Goal: Task Accomplishment & Management: Complete application form

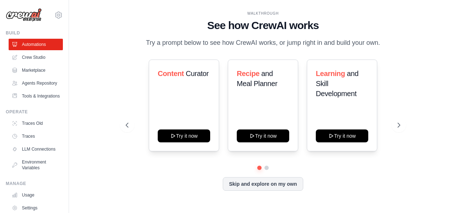
click at [350, 197] on div "WALKTHROUGH See how CrewAI works Try a prompt below to see how CrewAI works, or…" at bounding box center [263, 107] width 292 height 192
click at [33, 56] on link "Crew Studio" at bounding box center [36, 57] width 54 height 11
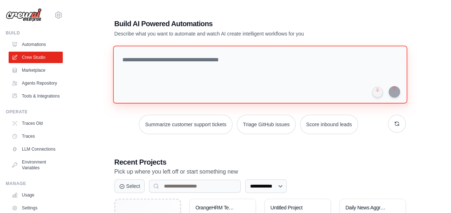
click at [190, 59] on textarea at bounding box center [260, 75] width 294 height 58
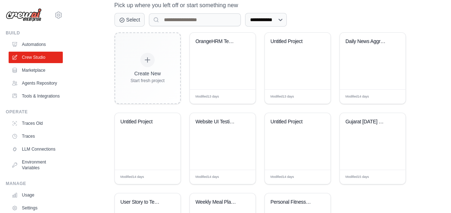
scroll to position [137, 0]
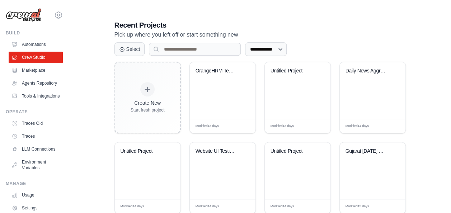
click at [435, 90] on div "**********" at bounding box center [259, 88] width 359 height 436
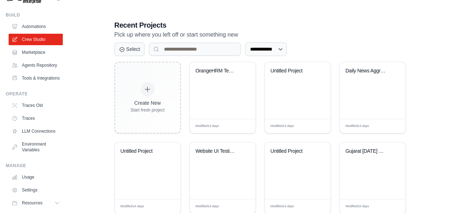
scroll to position [0, 0]
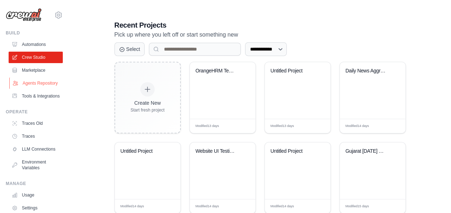
click at [37, 83] on link "Agents Repository" at bounding box center [36, 83] width 54 height 11
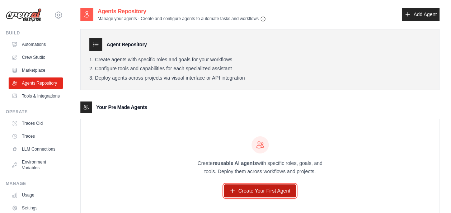
click at [257, 191] on link "Create Your First Agent" at bounding box center [260, 190] width 72 height 13
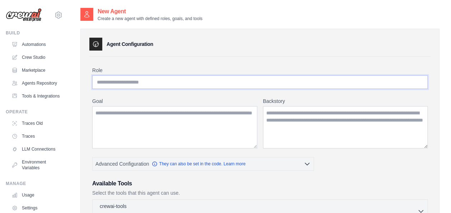
click at [161, 81] on input "Role" at bounding box center [260, 82] width 336 height 14
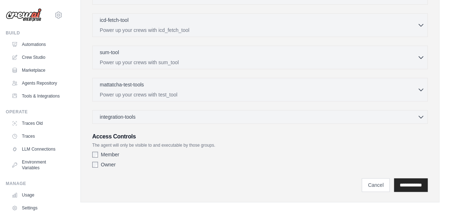
scroll to position [224, 0]
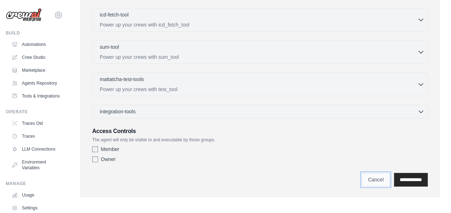
click at [366, 180] on link "Cancel" at bounding box center [376, 180] width 28 height 14
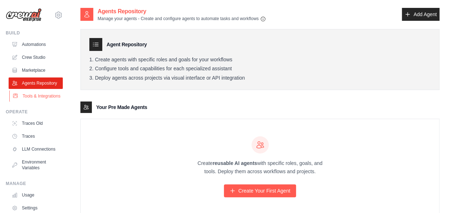
click at [33, 102] on link "Tools & Integrations" at bounding box center [36, 95] width 54 height 11
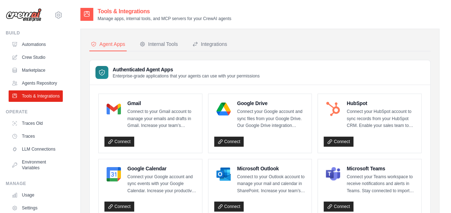
click at [305, 63] on div "Authenticated Agent Apps Enterprise-grade applications that your agents can use…" at bounding box center [260, 72] width 341 height 25
click at [37, 84] on link "Agents Repository" at bounding box center [36, 83] width 54 height 11
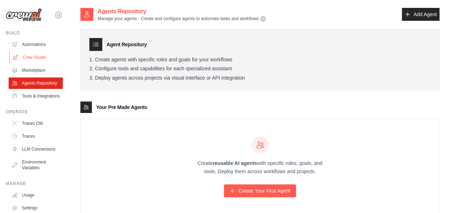
click at [38, 55] on link "Crew Studio" at bounding box center [36, 57] width 54 height 11
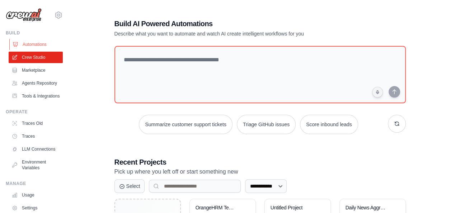
click at [39, 42] on link "Automations" at bounding box center [36, 44] width 54 height 11
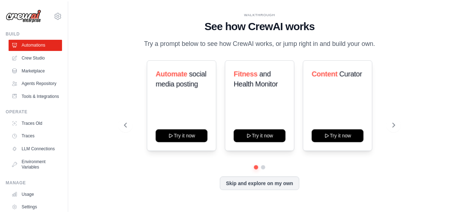
scroll to position [56, 0]
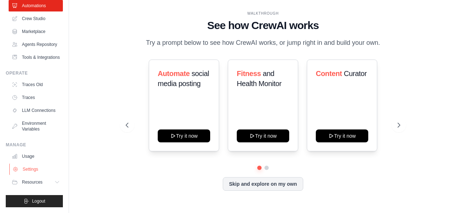
click at [31, 169] on link "Settings" at bounding box center [36, 169] width 54 height 11
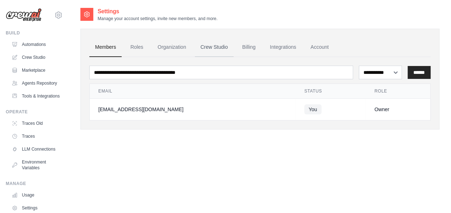
click at [215, 48] on link "Crew Studio" at bounding box center [214, 47] width 39 height 19
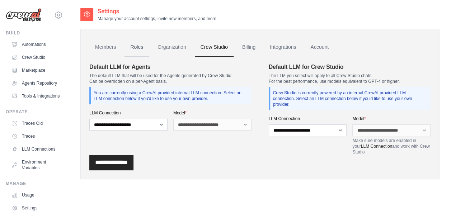
click at [137, 47] on link "Roles" at bounding box center [137, 47] width 24 height 19
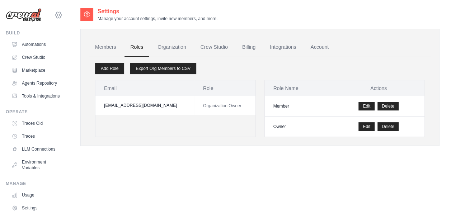
click at [54, 15] on icon at bounding box center [58, 15] width 9 height 9
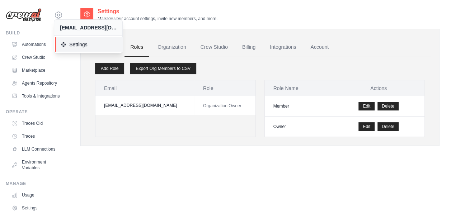
click at [79, 42] on span "Settings" at bounding box center [89, 44] width 57 height 7
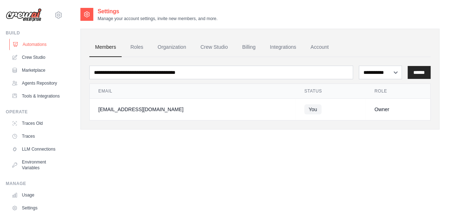
click at [31, 45] on link "Automations" at bounding box center [36, 44] width 54 height 11
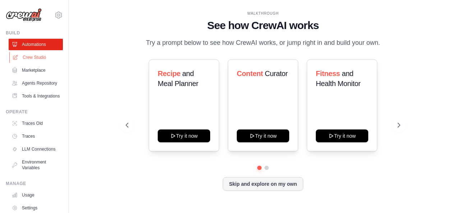
click at [38, 60] on link "Crew Studio" at bounding box center [36, 57] width 54 height 11
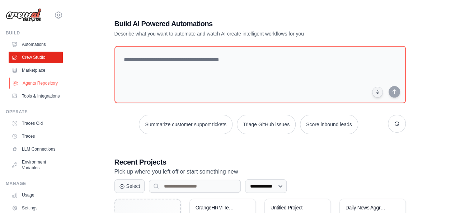
click at [39, 86] on link "Agents Repository" at bounding box center [36, 83] width 54 height 11
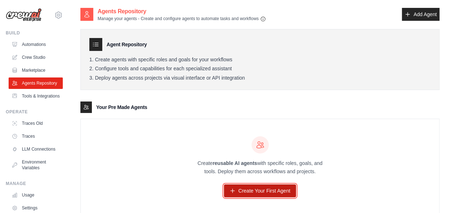
click at [279, 191] on link "Create Your First Agent" at bounding box center [260, 190] width 72 height 13
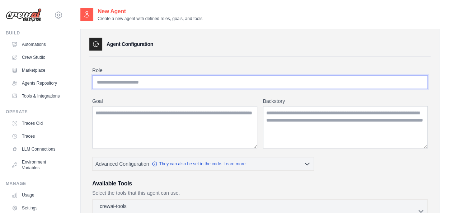
click at [207, 79] on input "Role" at bounding box center [260, 82] width 336 height 14
paste input "**********"
type input "**********"
click at [139, 120] on textarea "Goal" at bounding box center [174, 127] width 165 height 42
paste textarea "**********"
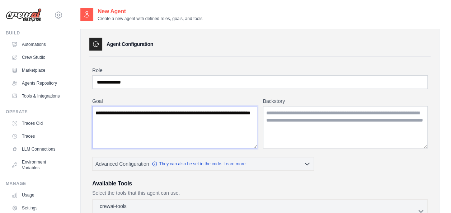
click at [209, 131] on textarea "**********" at bounding box center [174, 127] width 165 height 42
type textarea "**********"
click at [345, 124] on textarea "Backstory" at bounding box center [345, 127] width 165 height 42
paste textarea "**********"
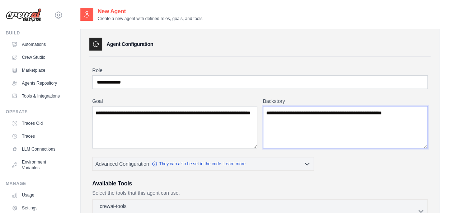
type textarea "**********"
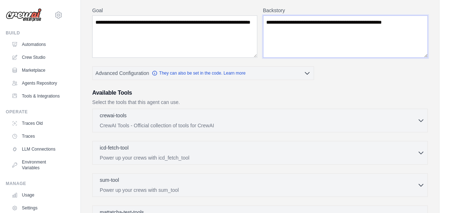
scroll to position [104, 0]
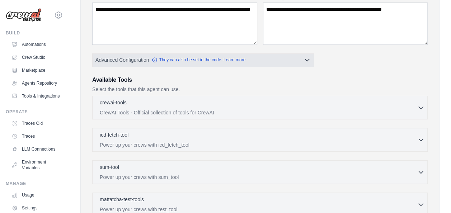
click at [306, 59] on icon "button" at bounding box center [307, 59] width 7 height 7
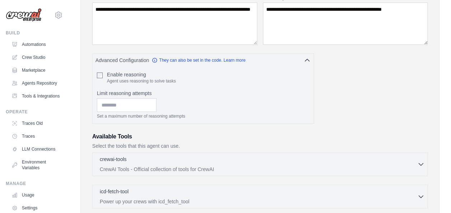
click at [347, 75] on div "**********" at bounding box center [260, 153] width 336 height 380
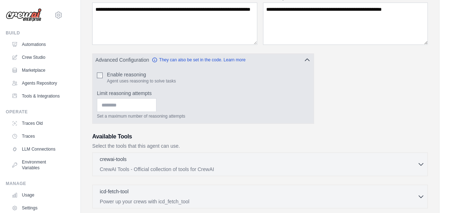
click at [307, 59] on icon "button" at bounding box center [307, 59] width 7 height 7
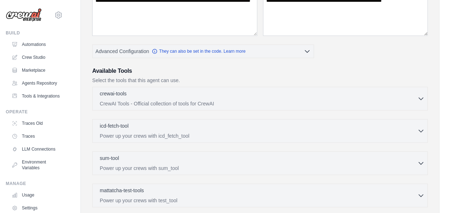
scroll to position [98, 0]
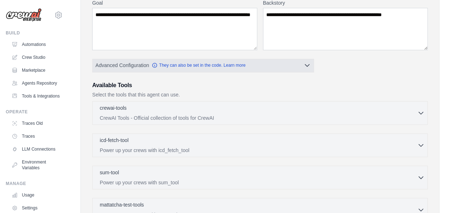
click at [307, 66] on icon "button" at bounding box center [307, 66] width 4 height 2
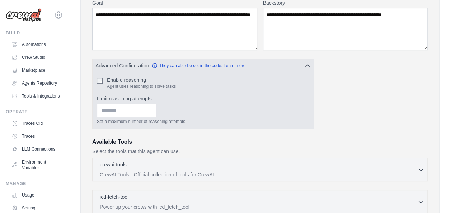
click at [153, 81] on label "Enable reasoning" at bounding box center [141, 79] width 69 height 7
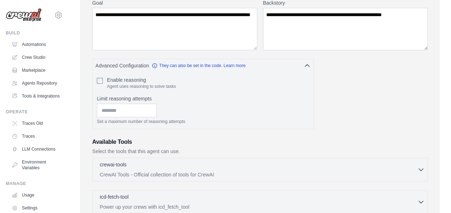
click at [360, 75] on div "**********" at bounding box center [260, 158] width 336 height 380
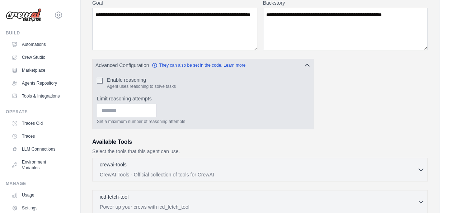
click at [307, 64] on icon "button" at bounding box center [307, 65] width 7 height 7
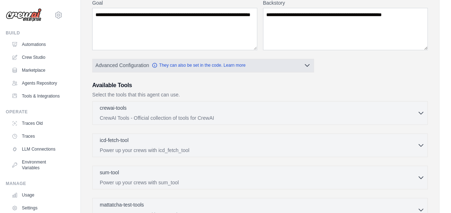
click at [307, 64] on icon "button" at bounding box center [307, 65] width 7 height 7
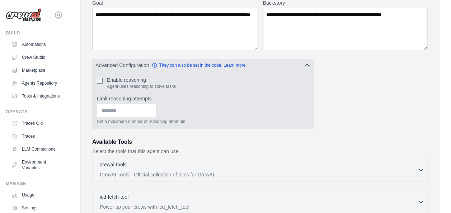
click at [307, 64] on icon "button" at bounding box center [307, 65] width 7 height 7
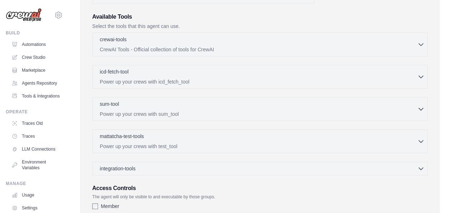
scroll to position [167, 0]
click at [420, 44] on icon "button" at bounding box center [421, 45] width 4 height 2
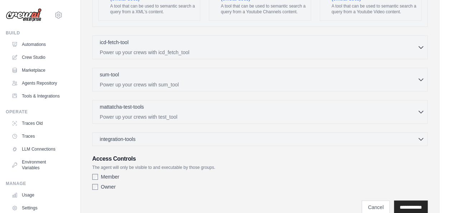
scroll to position [1456, 0]
click at [421, 76] on icon "button" at bounding box center [420, 79] width 7 height 7
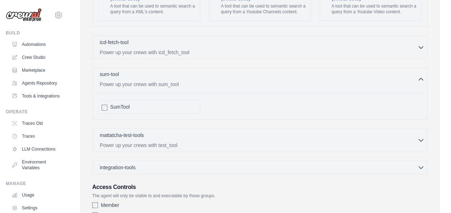
click at [421, 76] on icon "button" at bounding box center [420, 79] width 7 height 7
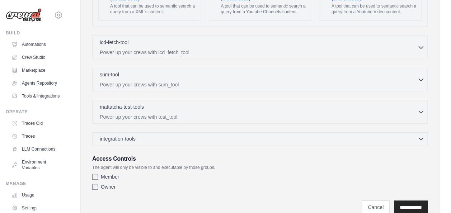
click at [422, 135] on icon "button" at bounding box center [420, 138] width 7 height 7
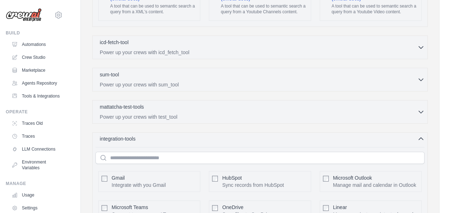
click at [422, 135] on icon "button" at bounding box center [420, 138] width 7 height 7
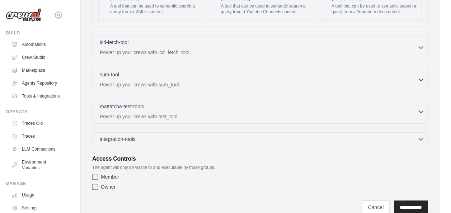
click at [421, 108] on icon "button" at bounding box center [420, 111] width 7 height 7
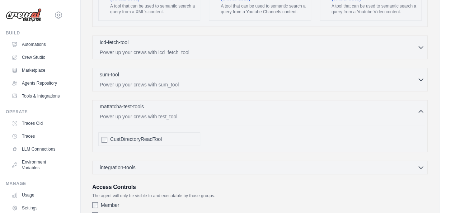
click at [421, 108] on icon "button" at bounding box center [420, 111] width 7 height 7
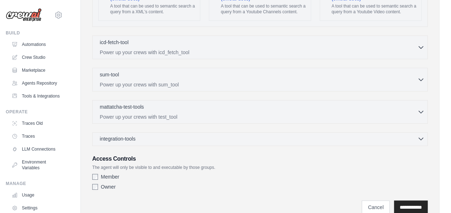
click at [420, 135] on icon "button" at bounding box center [420, 138] width 7 height 7
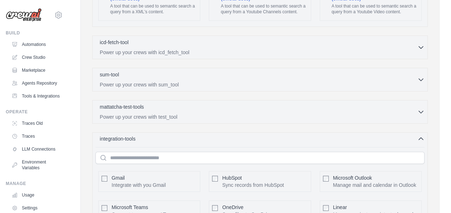
click at [420, 135] on icon "button" at bounding box center [420, 138] width 7 height 7
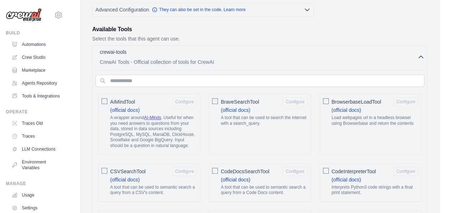
scroll to position [144, 0]
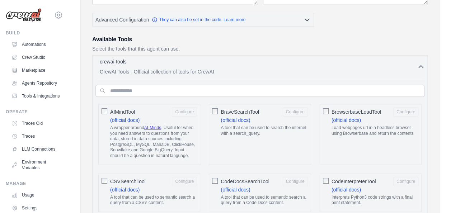
click at [421, 64] on icon "button" at bounding box center [420, 66] width 7 height 7
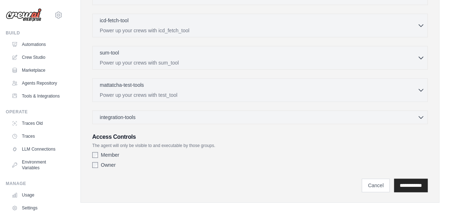
scroll to position [224, 0]
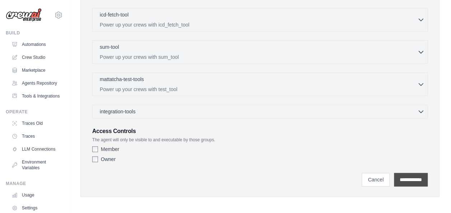
click at [413, 176] on input "**********" at bounding box center [411, 180] width 34 height 14
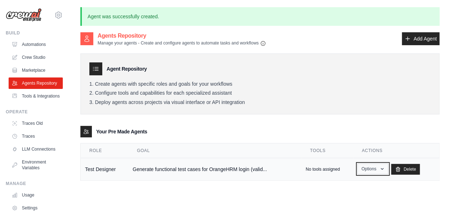
click at [381, 169] on icon "button" at bounding box center [382, 169] width 6 height 6
click at [355, 183] on link "Show" at bounding box center [363, 185] width 52 height 13
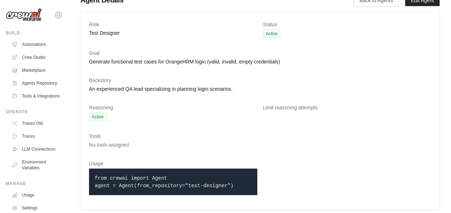
scroll to position [15, 0]
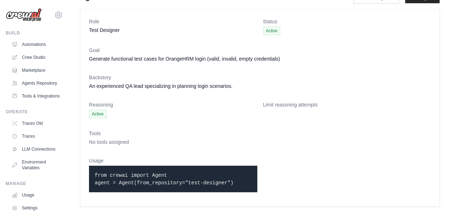
click at [108, 139] on span "No tools assigned" at bounding box center [109, 142] width 40 height 6
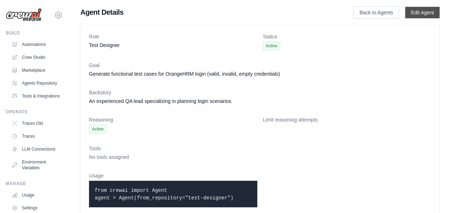
click at [415, 12] on link "Edit Agent" at bounding box center [422, 12] width 34 height 11
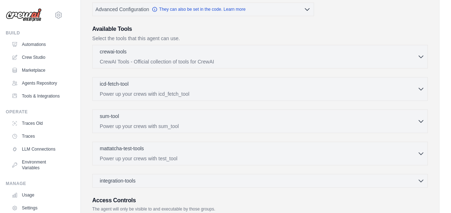
scroll to position [153, 0]
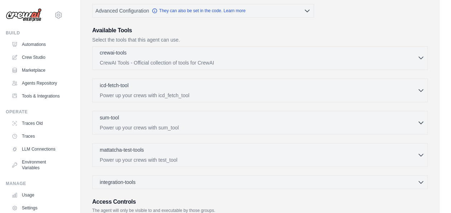
click at [420, 57] on icon "button" at bounding box center [421, 58] width 4 height 2
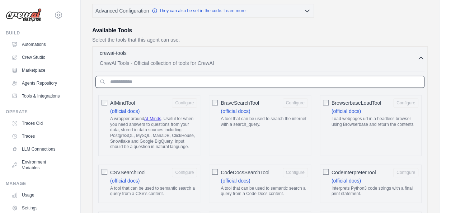
click at [305, 83] on input "text" at bounding box center [259, 82] width 329 height 12
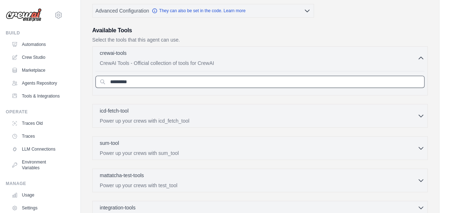
type input "******"
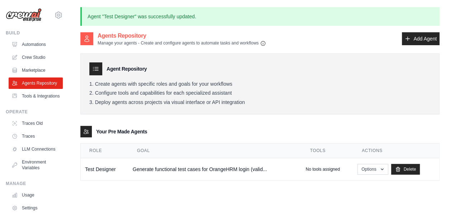
scroll to position [39, 0]
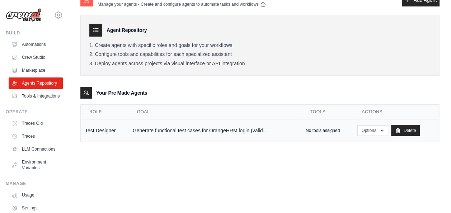
click at [155, 129] on td "Generate functional test cases for OrangeHRM login (valid..." at bounding box center [214, 131] width 173 height 23
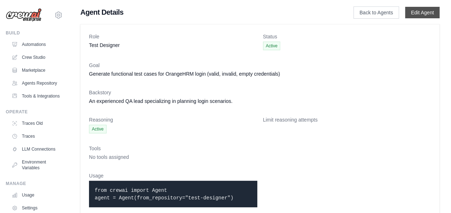
click at [423, 13] on link "Edit Agent" at bounding box center [422, 12] width 34 height 11
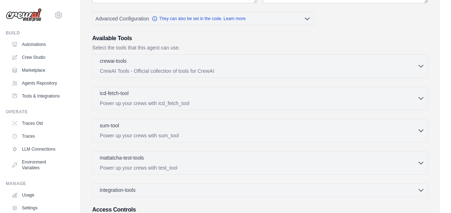
scroll to position [144, 0]
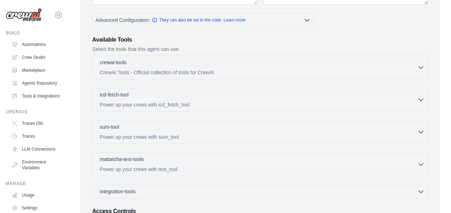
click at [448, 93] on div "**********" at bounding box center [260, 76] width 382 height 425
click at [420, 66] on icon "button" at bounding box center [420, 67] width 7 height 7
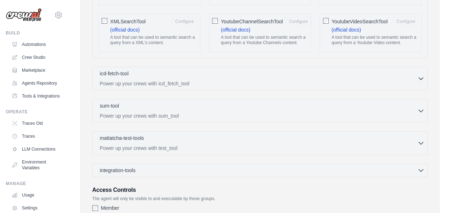
scroll to position [1456, 0]
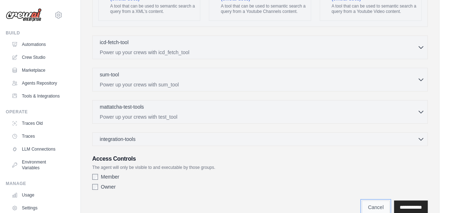
click at [370, 201] on link "Cancel" at bounding box center [376, 208] width 28 height 14
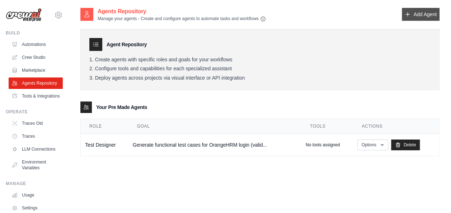
click at [421, 11] on link "Add Agent" at bounding box center [421, 14] width 38 height 13
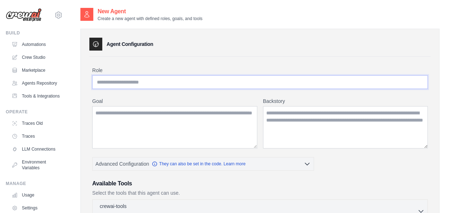
click at [244, 78] on input "Role" at bounding box center [260, 82] width 336 height 14
paste input "********"
click at [97, 82] on input "********" at bounding box center [260, 82] width 336 height 14
type input "**********"
click at [158, 121] on textarea "Goal" at bounding box center [174, 127] width 165 height 42
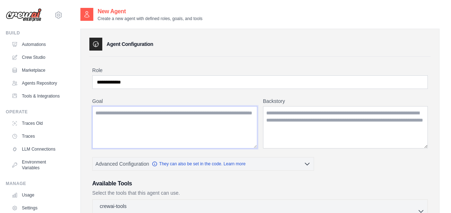
paste textarea "**********"
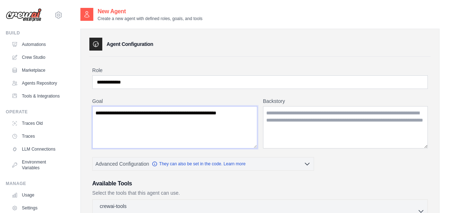
type textarea "**********"
click at [282, 121] on textarea "Backstory" at bounding box center [345, 127] width 165 height 42
paste textarea "**********"
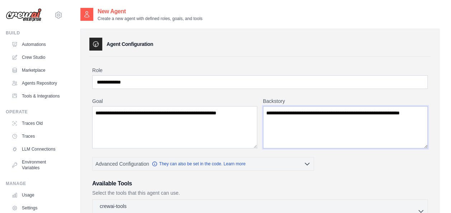
type textarea "**********"
click at [242, 18] on div "New Agent Create a new agent with defined roles, goals, and tools" at bounding box center [259, 14] width 359 height 14
click at [217, 123] on textarea "**********" at bounding box center [174, 127] width 165 height 42
click at [298, 131] on textarea "**********" at bounding box center [345, 127] width 165 height 42
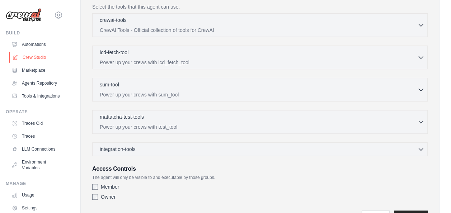
click at [40, 59] on link "Crew Studio" at bounding box center [36, 57] width 54 height 11
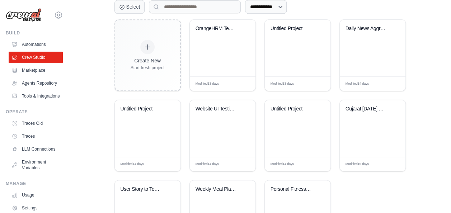
scroll to position [166, 0]
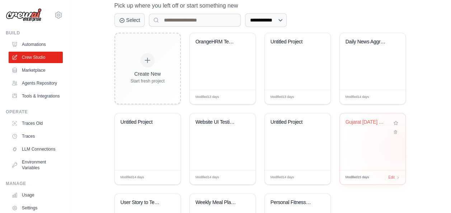
click at [398, 148] on div "Gujarat Navratri Multi-City Tour Pl..." at bounding box center [373, 141] width 66 height 57
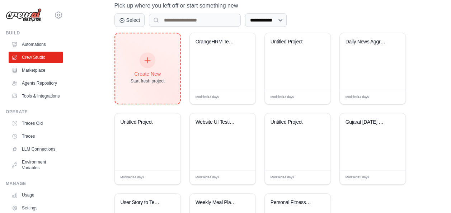
click at [156, 73] on div "Create New" at bounding box center [148, 73] width 34 height 7
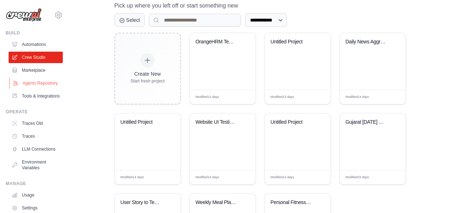
click at [27, 85] on link "Agents Repository" at bounding box center [36, 83] width 54 height 11
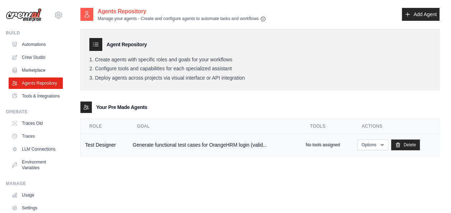
click at [177, 145] on td "Generate functional test cases for OrangeHRM login (valid..." at bounding box center [214, 145] width 173 height 23
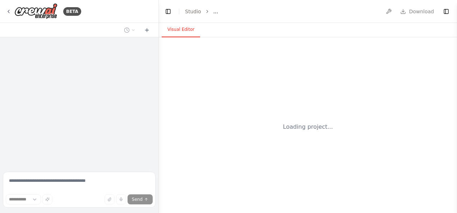
select select "****"
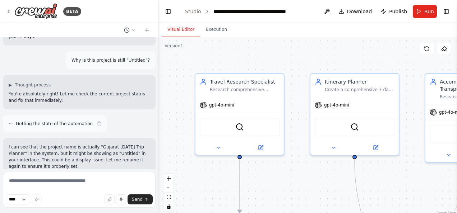
scroll to position [1956, 0]
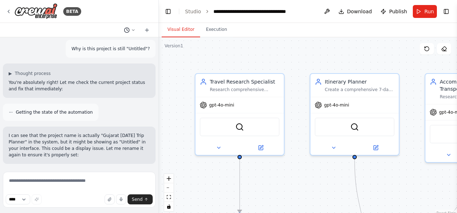
click at [132, 29] on icon at bounding box center [133, 30] width 4 height 4
click at [134, 31] on div at bounding box center [79, 106] width 159 height 213
click at [8, 13] on icon at bounding box center [9, 12] width 6 height 6
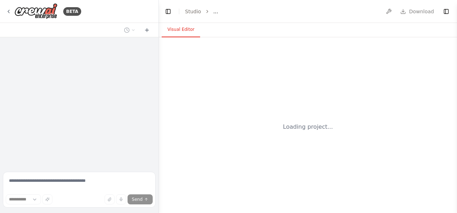
select select "****"
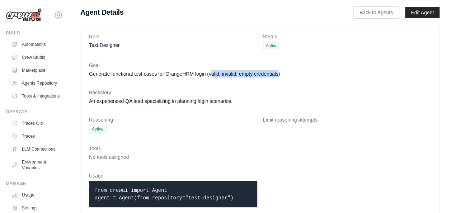
drag, startPoint x: 210, startPoint y: 75, endPoint x: 277, endPoint y: 73, distance: 67.2
click at [277, 73] on dd "Generate functional test cases for OrangeHRM login (valid, invalid, empty crede…" at bounding box center [260, 73] width 342 height 7
click at [281, 84] on dl "Role Test Designer Status Active Goal Generate functional test cases for Orange…" at bounding box center [260, 123] width 342 height 180
click at [228, 102] on dd "An experienced QA lead specializing in planning login scenarios." at bounding box center [260, 101] width 342 height 7
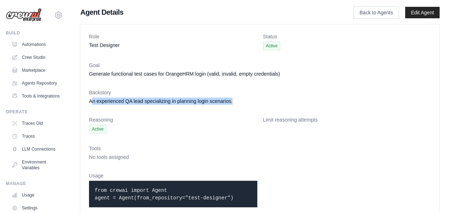
drag, startPoint x: 93, startPoint y: 103, endPoint x: 233, endPoint y: 97, distance: 139.8
click at [233, 97] on div "Backstory An experienced QA lead specializing in planning login scenarios." at bounding box center [260, 97] width 342 height 16
click at [243, 100] on dd "An experienced QA lead specializing in planning login scenarios." at bounding box center [260, 101] width 342 height 7
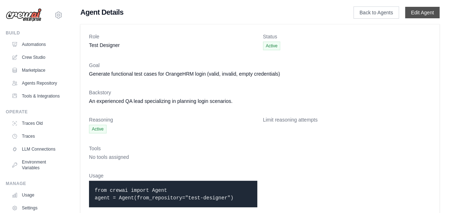
click at [418, 16] on link "Edit Agent" at bounding box center [422, 12] width 34 height 11
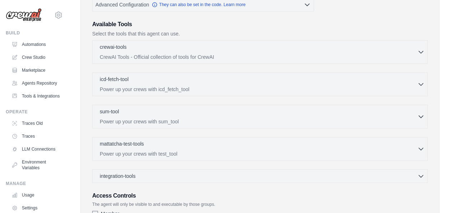
scroll to position [153, 0]
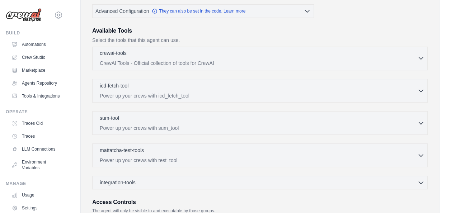
click at [422, 57] on icon "button" at bounding box center [421, 58] width 4 height 2
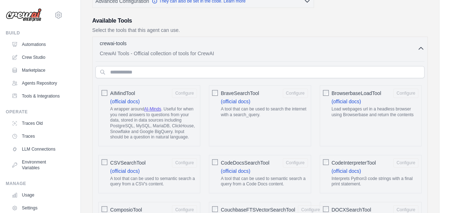
scroll to position [182, 0]
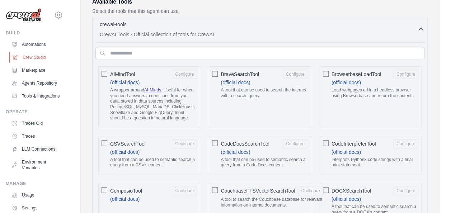
click at [42, 56] on link "Crew Studio" at bounding box center [36, 57] width 54 height 11
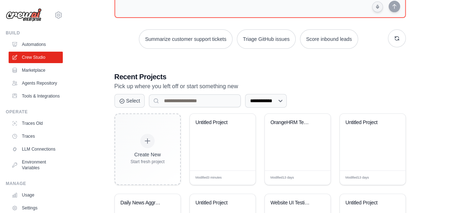
scroll to position [91, 0]
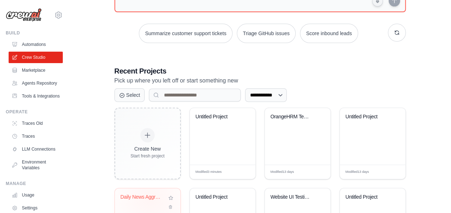
click at [150, 198] on div "Daily News Aggregation System" at bounding box center [142, 197] width 43 height 6
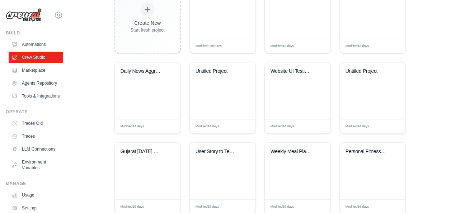
scroll to position [236, 0]
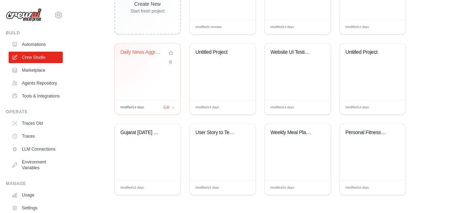
click at [116, 47] on div "Daily News Aggregation System" at bounding box center [148, 71] width 66 height 57
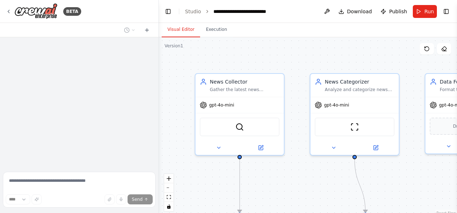
click at [83, 85] on div at bounding box center [79, 103] width 158 height 132
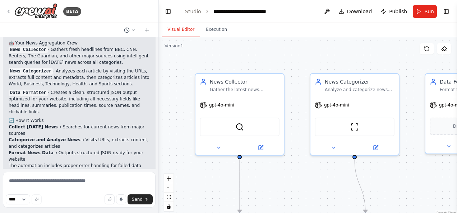
scroll to position [862, 0]
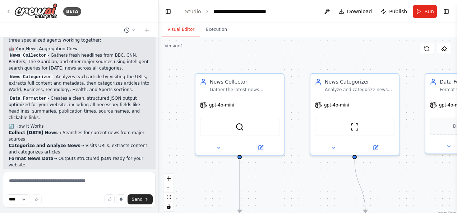
click at [156, 93] on div at bounding box center [157, 106] width 3 height 213
click at [152, 80] on div "Hello! I'm the CrewAI assistant. What kind of automation do you want to build? …" at bounding box center [79, 103] width 158 height 132
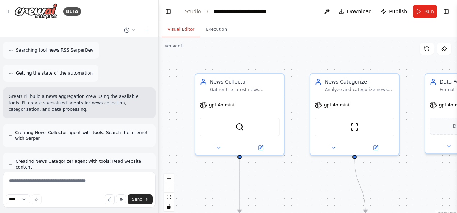
scroll to position [323, 0]
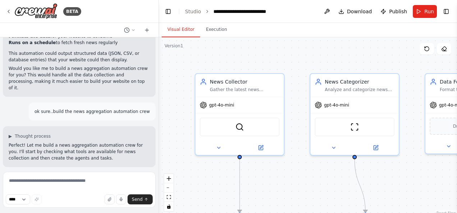
click at [156, 69] on div at bounding box center [157, 106] width 3 height 213
click at [157, 92] on div at bounding box center [157, 106] width 3 height 213
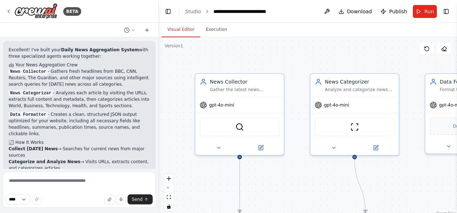
scroll to position [862, 0]
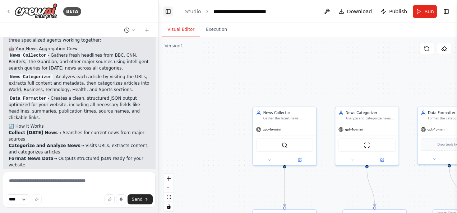
click at [166, 13] on button "Toggle Left Sidebar" at bounding box center [168, 11] width 10 height 10
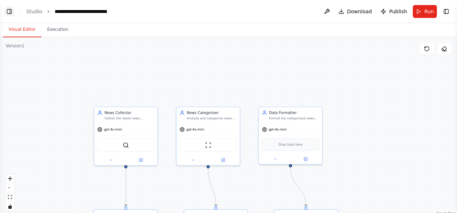
click at [9, 9] on button "Toggle Left Sidebar" at bounding box center [9, 11] width 10 height 10
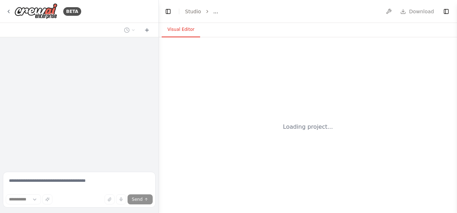
select select "****"
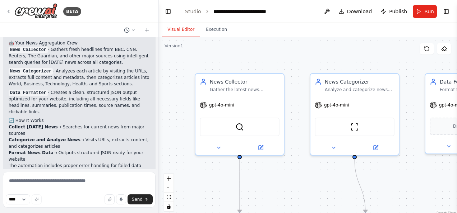
scroll to position [862, 0]
